Goal: Check status: Check status

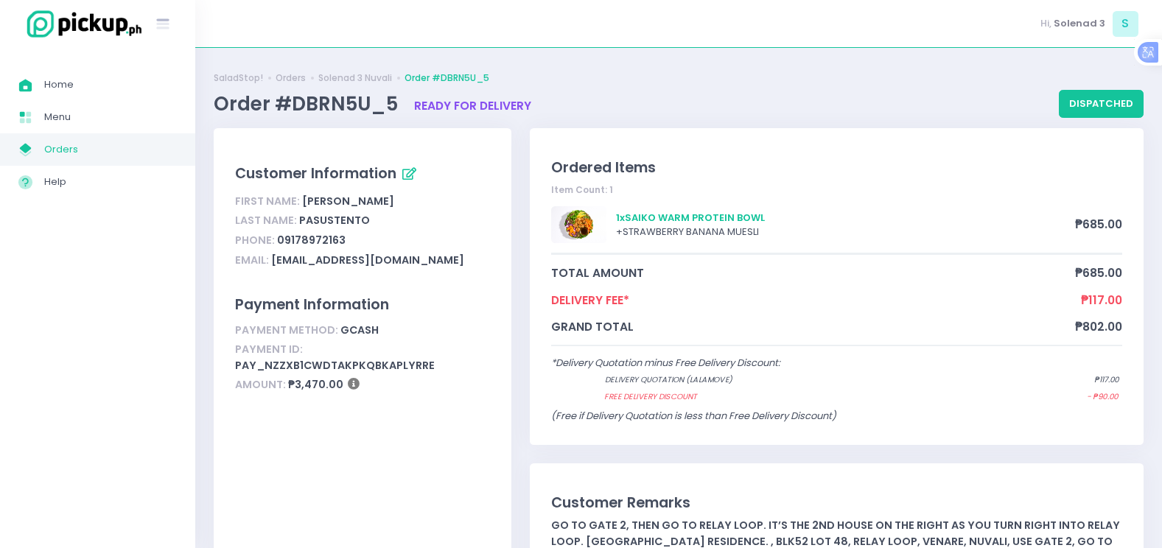
click at [1055, 107] on div "Order #DBRN5U_5 ready for delivery" at bounding box center [636, 103] width 845 height 29
click at [1065, 105] on button "dispatched" at bounding box center [1101, 104] width 85 height 28
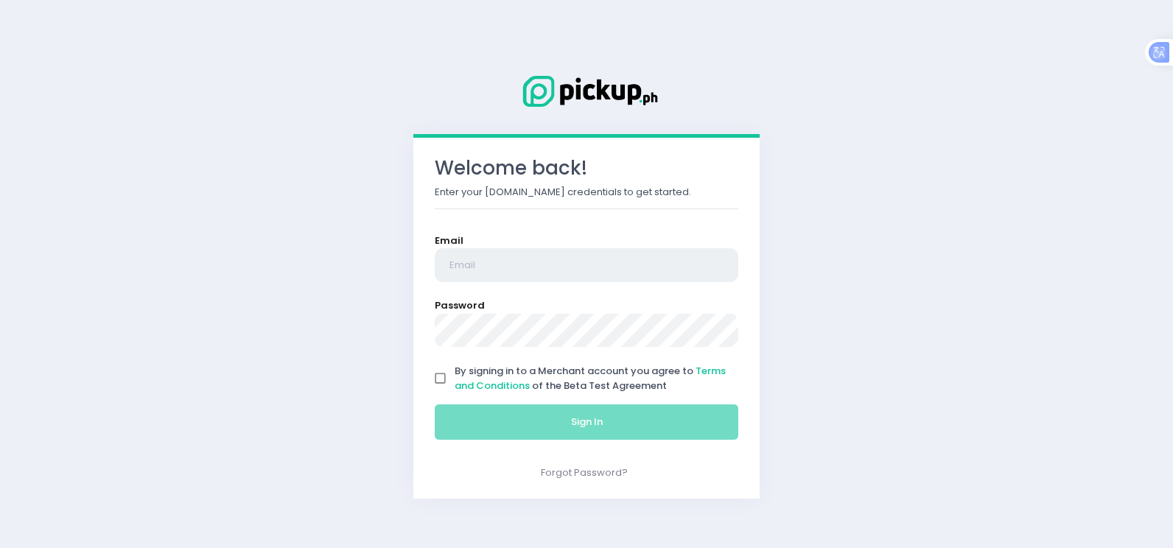
type input "[EMAIL_ADDRESS][DOMAIN_NAME]"
click at [444, 391] on input "By signing in to a Merchant account you agree to Terms and Conditions of the Be…" at bounding box center [441, 379] width 28 height 28
checkbox input "true"
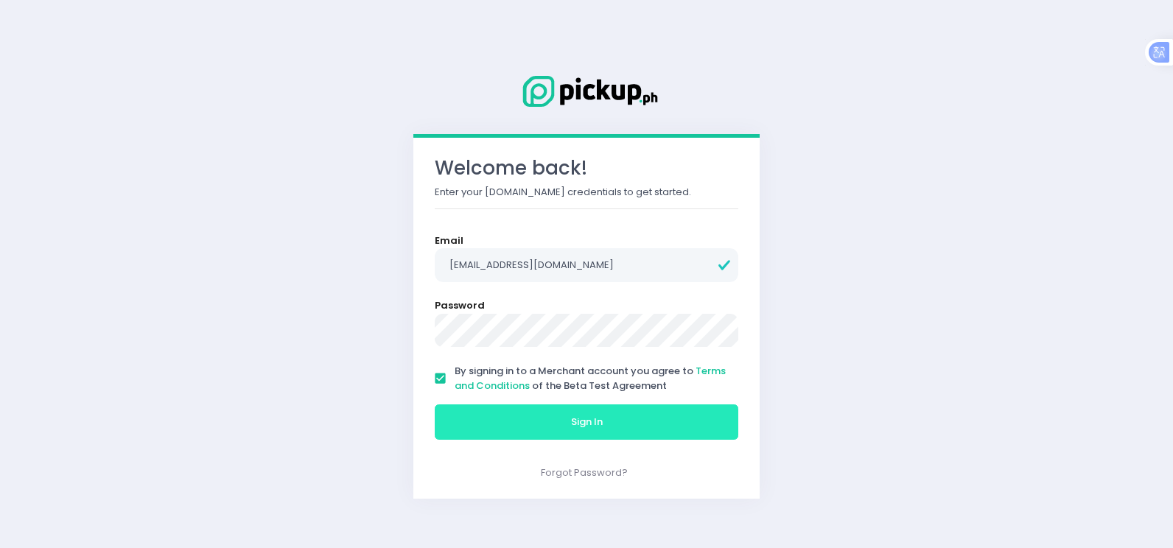
click at [457, 423] on button "Sign In" at bounding box center [587, 421] width 304 height 35
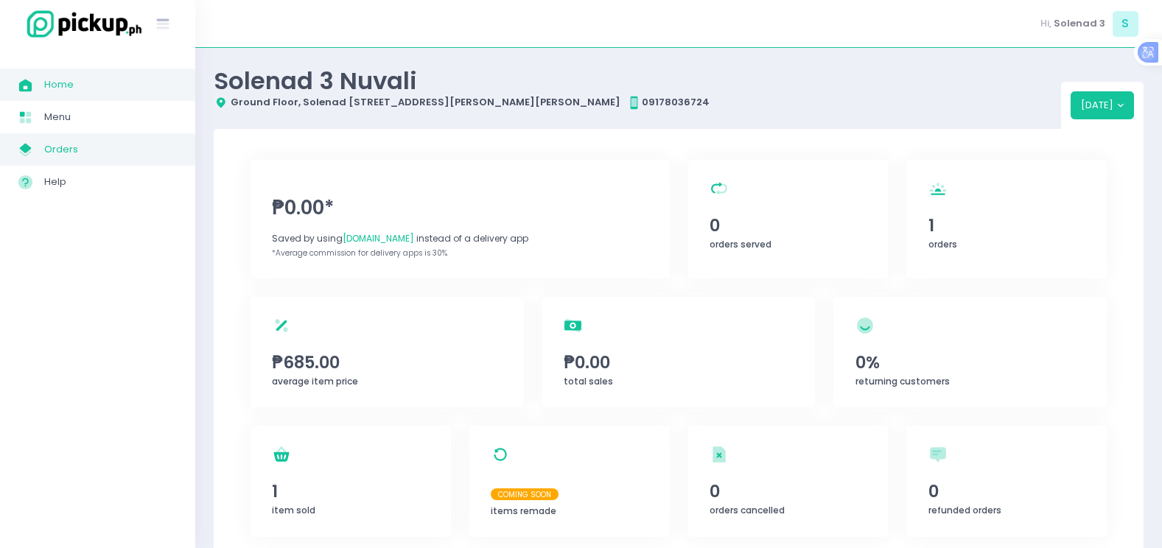
click at [105, 148] on span "Orders" at bounding box center [110, 149] width 133 height 19
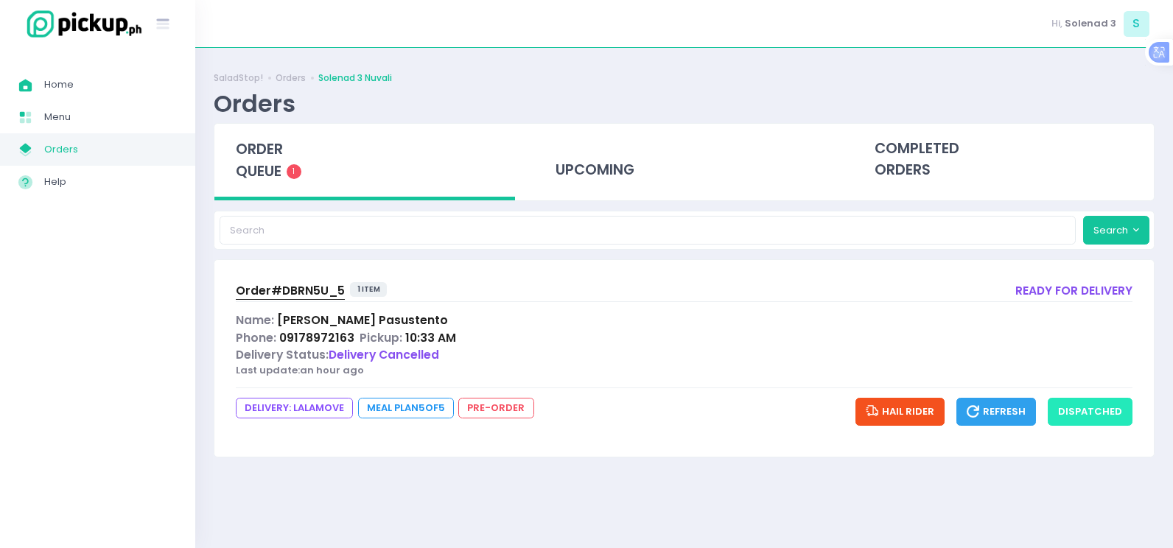
click at [1074, 407] on button "dispatched" at bounding box center [1090, 412] width 85 height 28
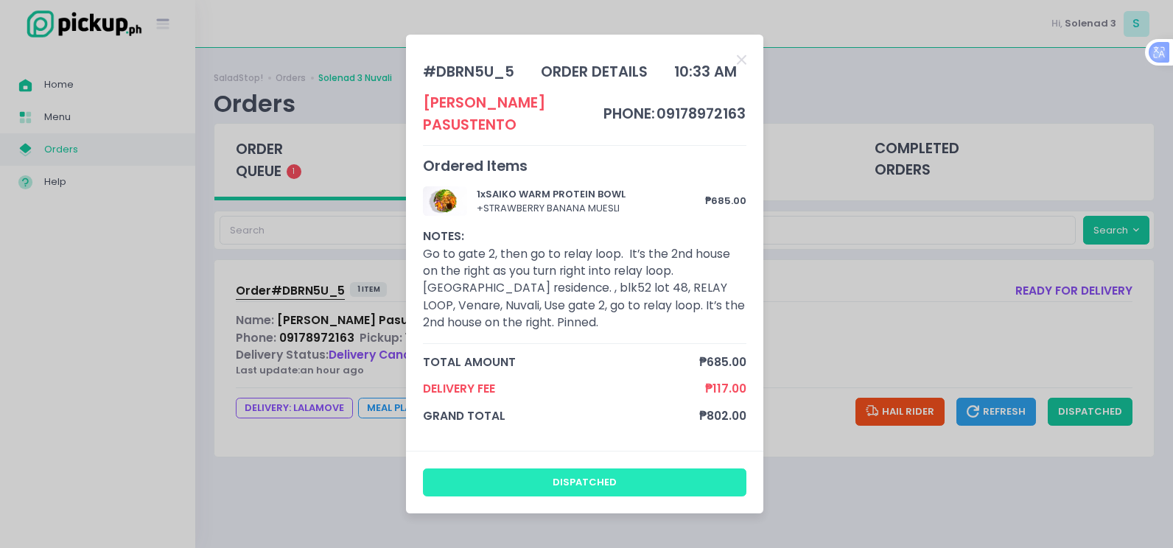
click at [665, 469] on button "dispatched" at bounding box center [585, 483] width 324 height 28
